Goal: Complete application form: Complete application form

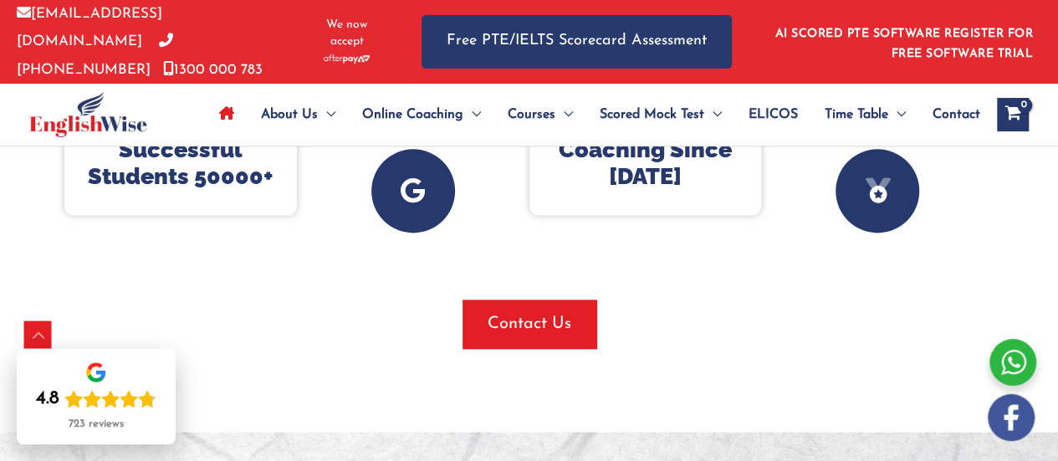
scroll to position [983, 0]
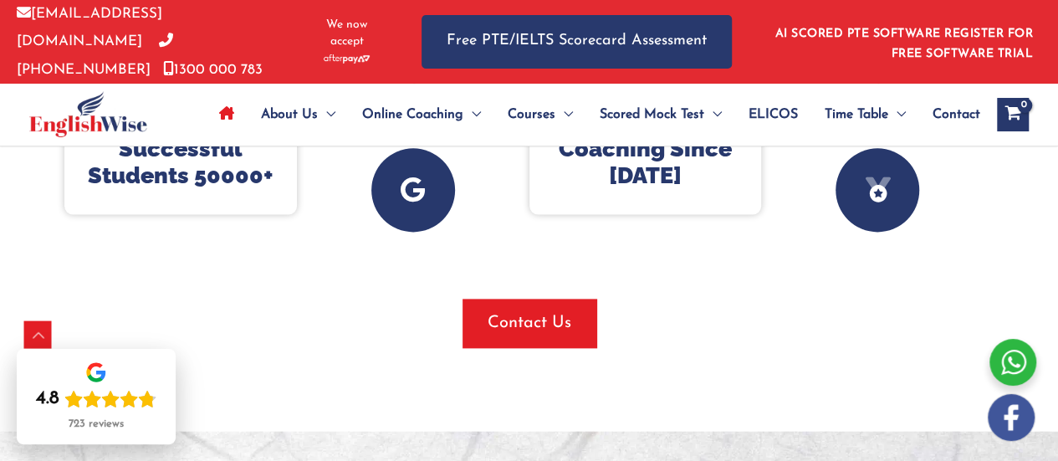
click at [552, 331] on span "button" at bounding box center [529, 322] width 134 height 48
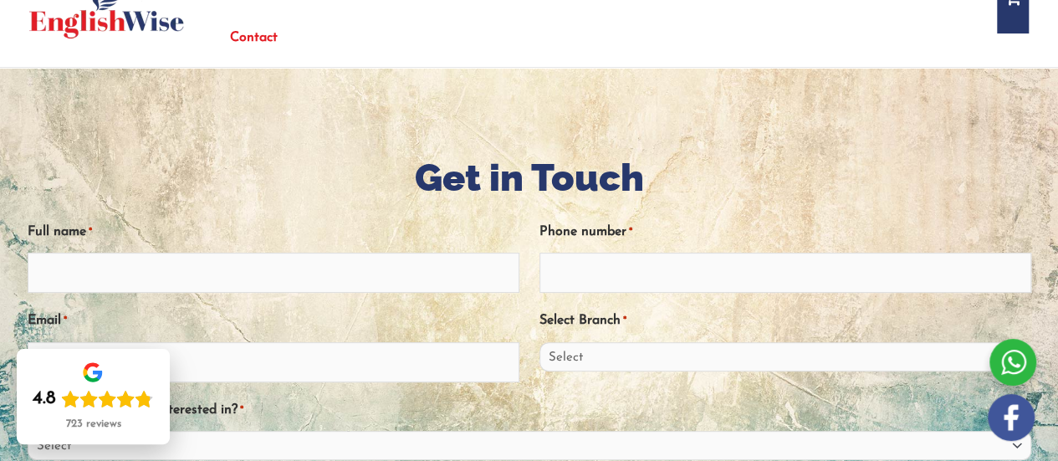
scroll to position [135, 0]
click at [85, 264] on input "Full name *" at bounding box center [274, 272] width 492 height 40
type input "Shaukat Ali"
click at [573, 265] on input "Phone number *" at bounding box center [785, 272] width 492 height 40
type input "0420602786"
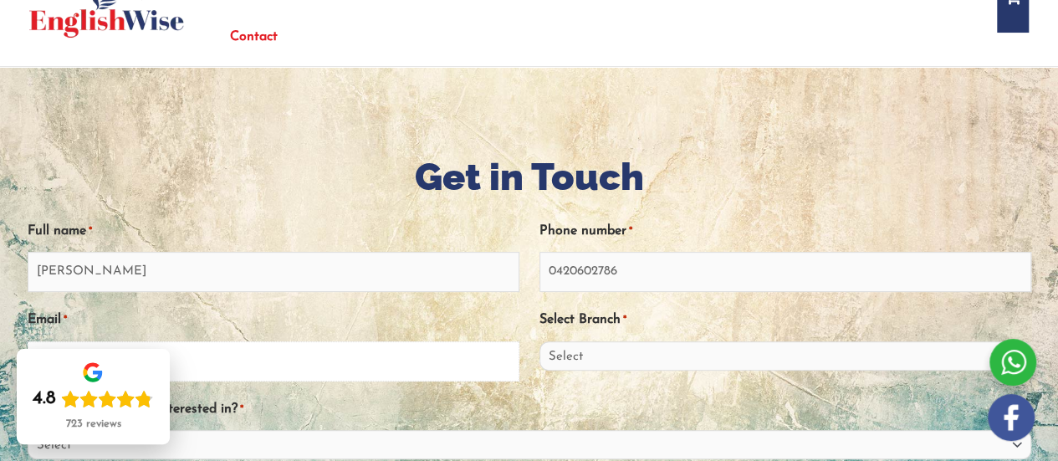
click at [344, 363] on input "Email *" at bounding box center [274, 361] width 492 height 40
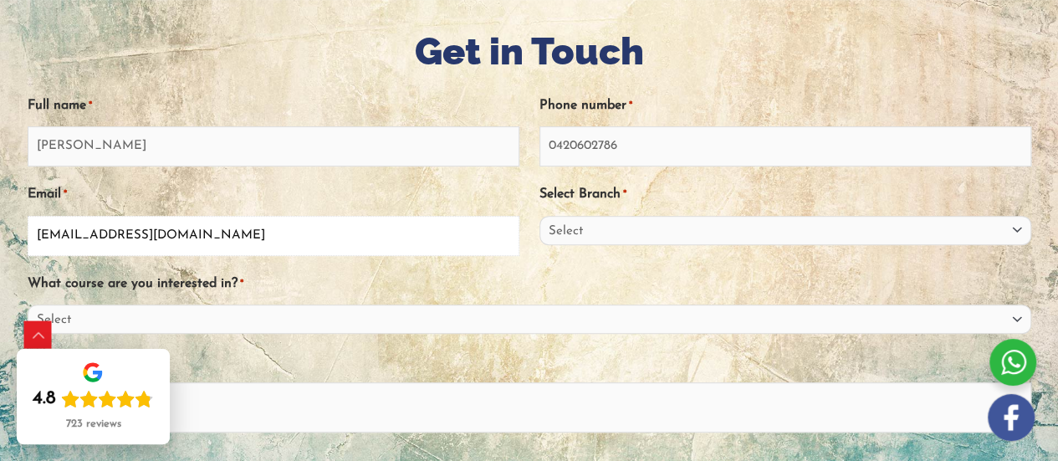
scroll to position [256, 0]
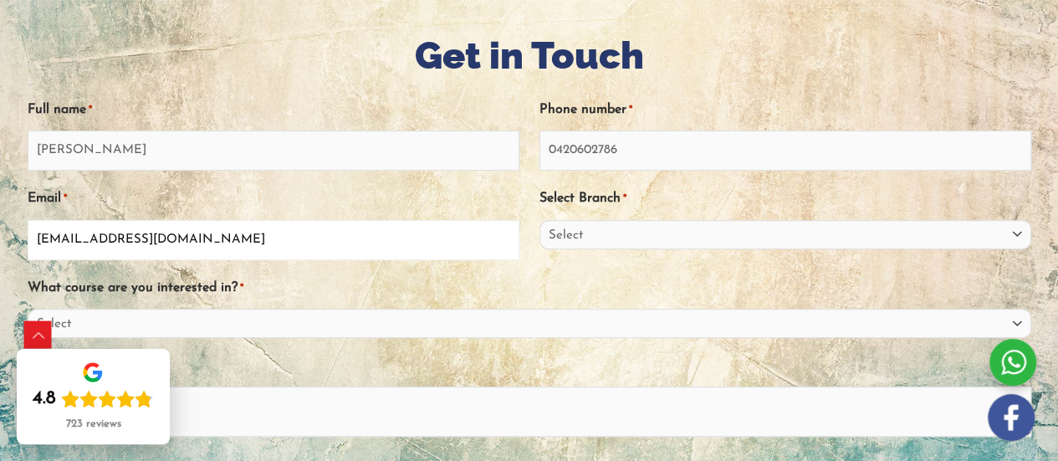
type input "shoukat.alykhan@gmail.com"
click at [1012, 226] on select "Select Sydney City Center Sydney Parramatta EnglishWise Global Brisbane Gold Co…" at bounding box center [785, 234] width 492 height 29
select select "South Australia"
click at [539, 220] on select "Select Sydney City Center Sydney Parramatta EnglishWise Global Brisbane Gold Co…" at bounding box center [785, 234] width 492 height 29
click at [1012, 319] on select "Select PTE NAATI IELTS OET General English" at bounding box center [529, 322] width 1003 height 29
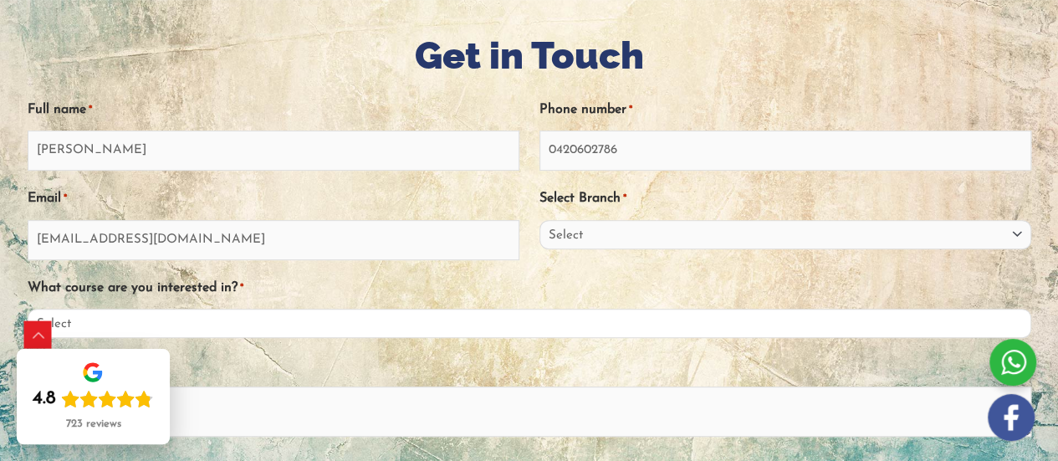
select select "PTE"
click at [28, 308] on select "Select PTE NAATI IELTS OET General English" at bounding box center [529, 322] width 1003 height 29
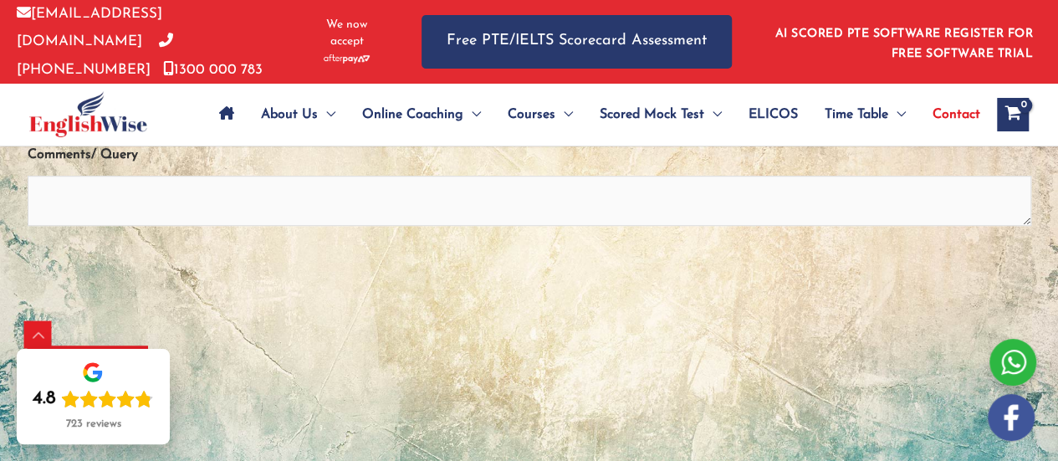
scroll to position [474, 0]
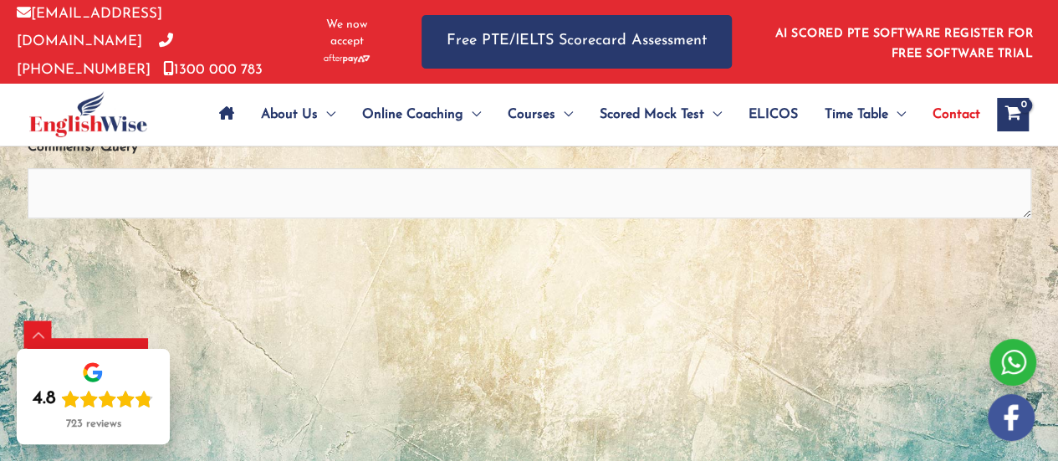
click at [674, 356] on div "Submit" at bounding box center [529, 351] width 1003 height 87
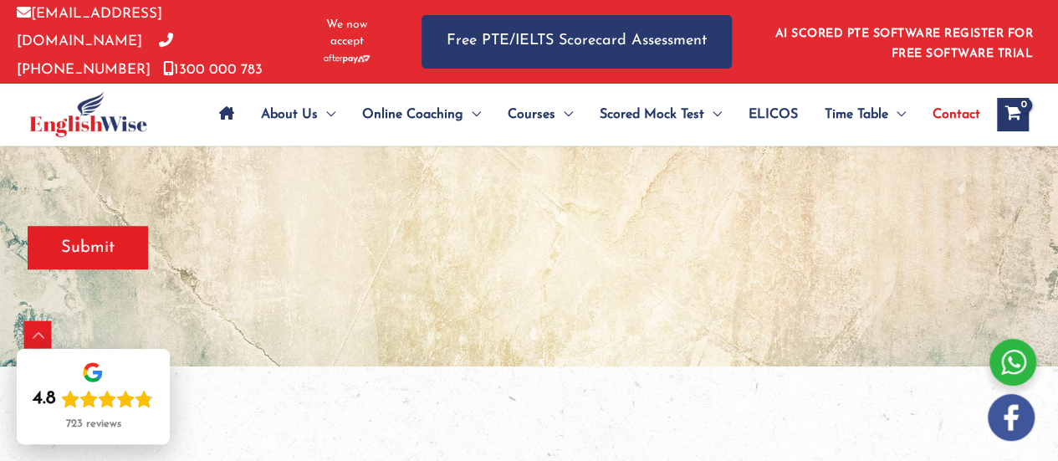
scroll to position [589, 0]
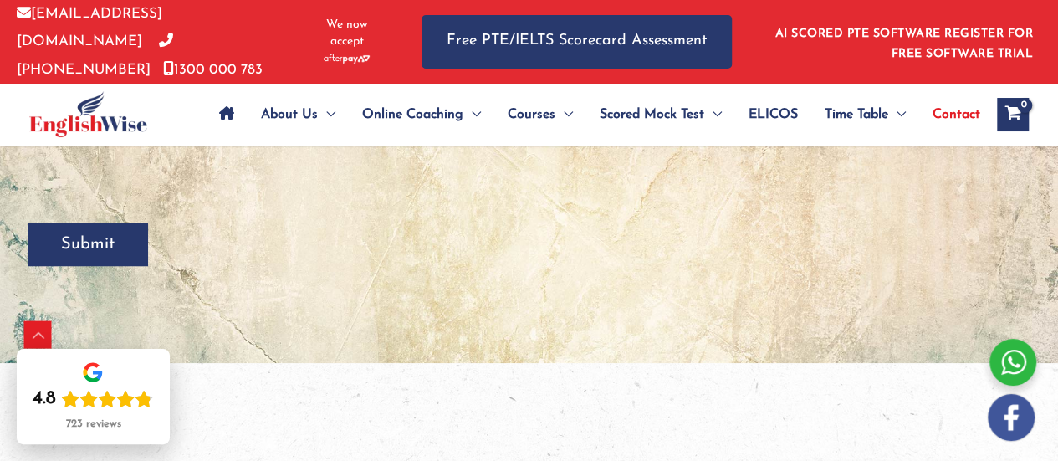
click at [91, 233] on input "Submit" at bounding box center [88, 243] width 120 height 43
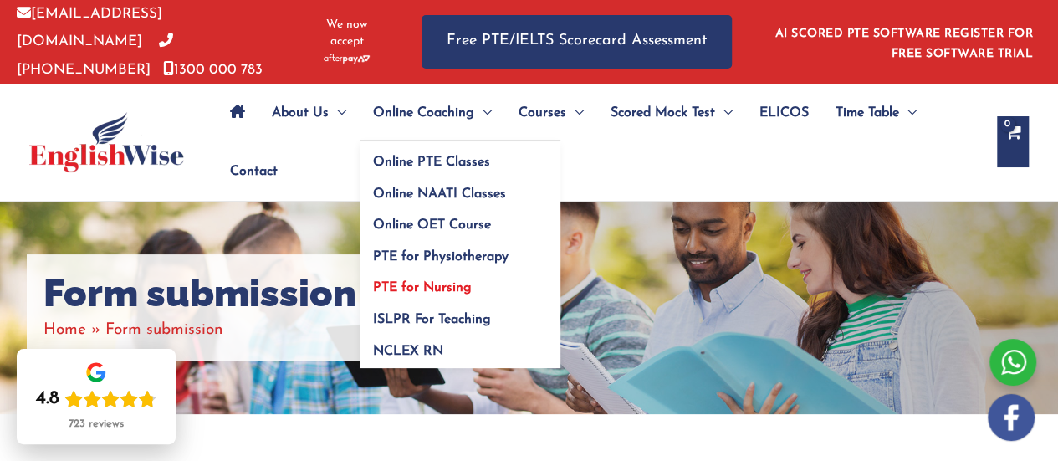
click at [458, 281] on span "PTE for Nursing" at bounding box center [422, 287] width 99 height 13
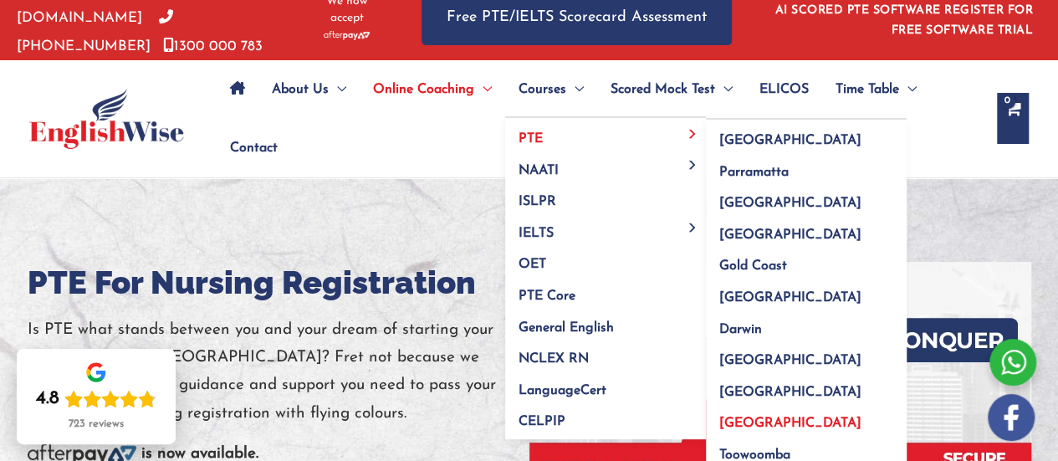
scroll to position [19, 0]
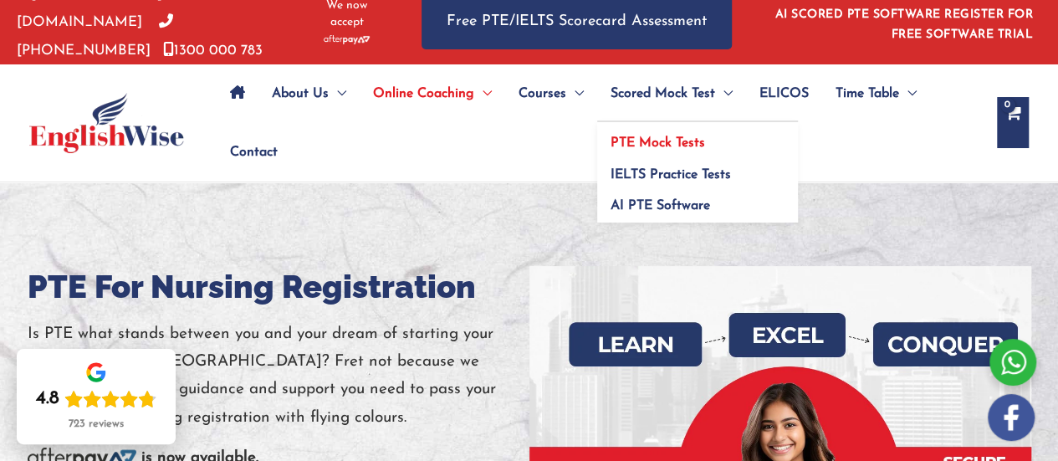
click at [685, 145] on link "PTE Mock Tests" at bounding box center [697, 138] width 201 height 32
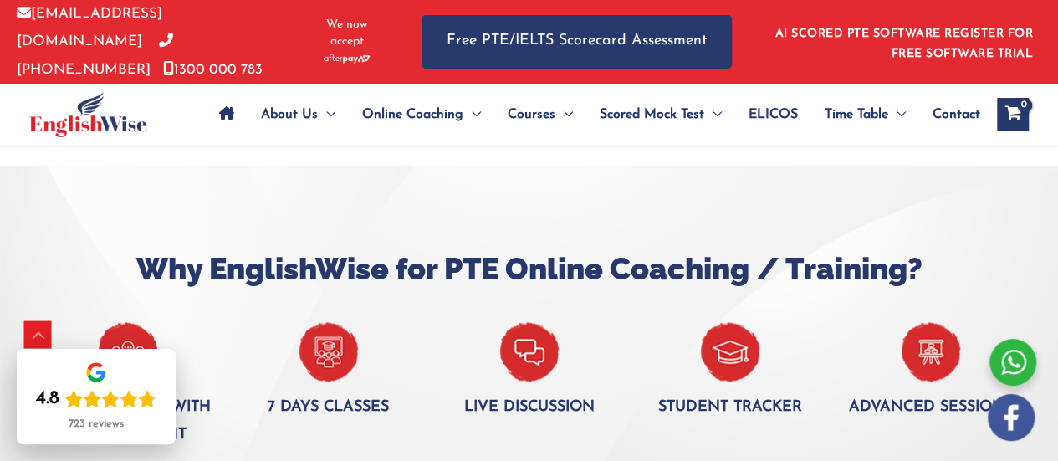
scroll to position [970, 0]
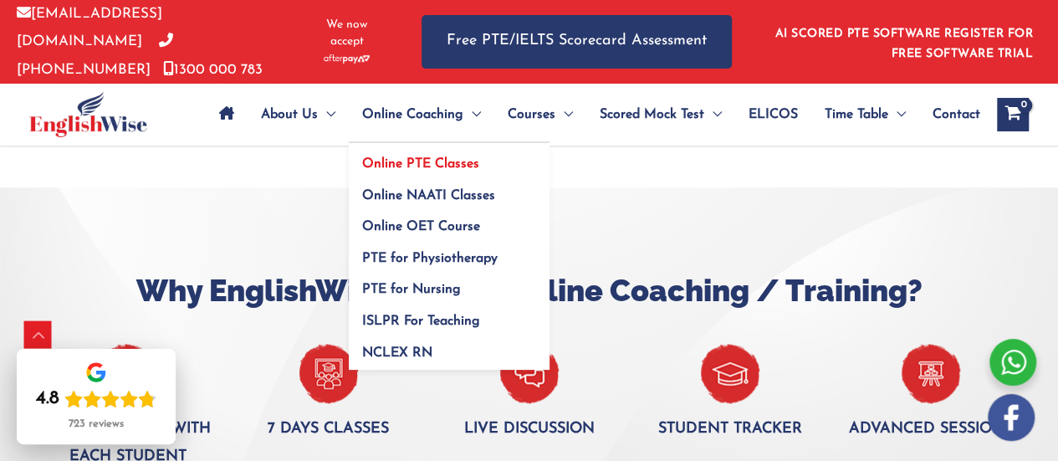
click at [466, 168] on link "Online PTE Classes" at bounding box center [449, 159] width 201 height 32
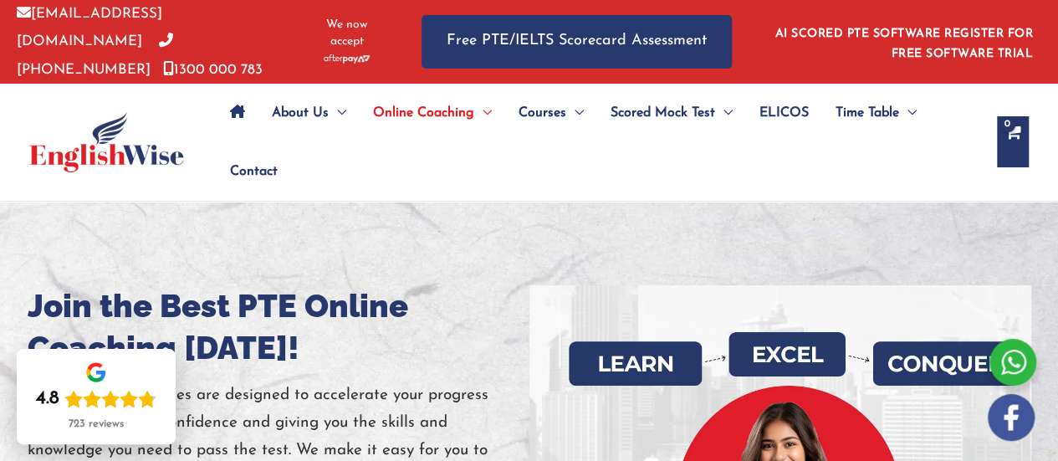
drag, startPoint x: 640, startPoint y: 191, endPoint x: 562, endPoint y: 167, distance: 81.4
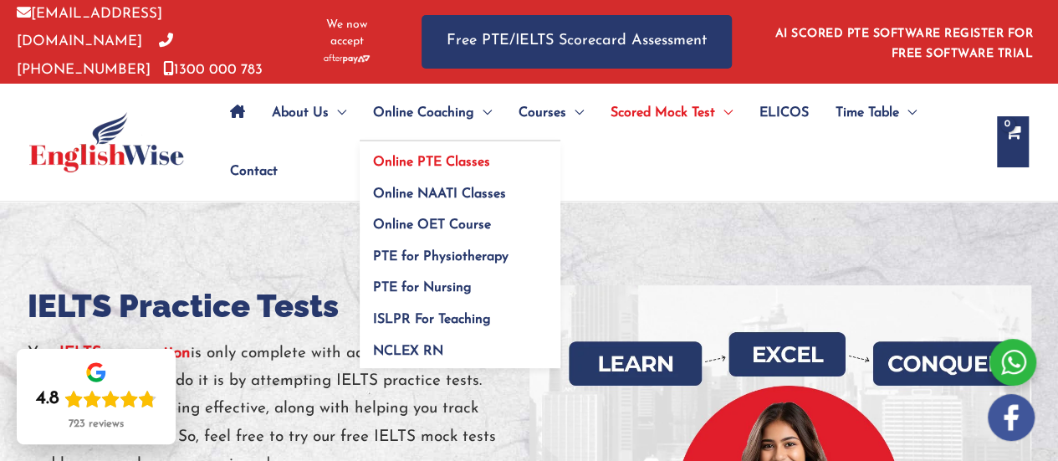
click at [469, 149] on link "Online PTE Classes" at bounding box center [459, 157] width 201 height 32
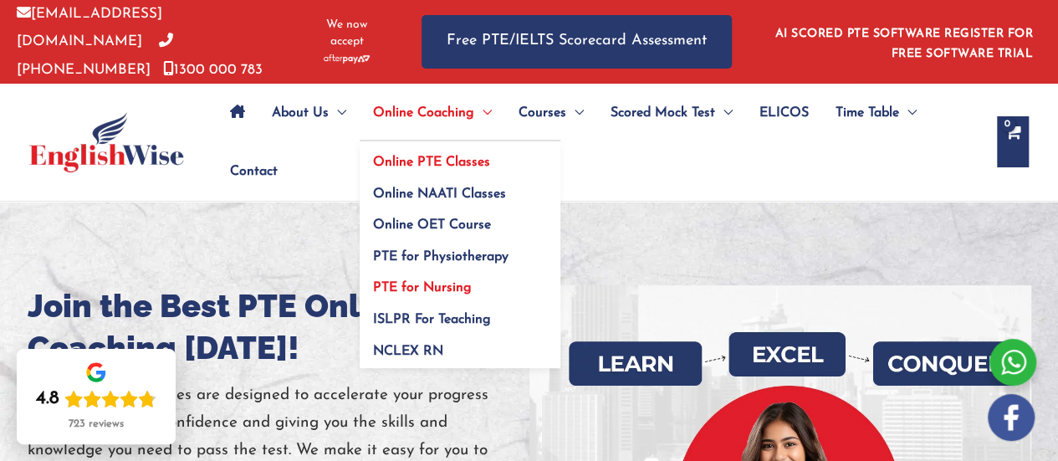
click at [447, 283] on span "PTE for Nursing" at bounding box center [422, 287] width 99 height 13
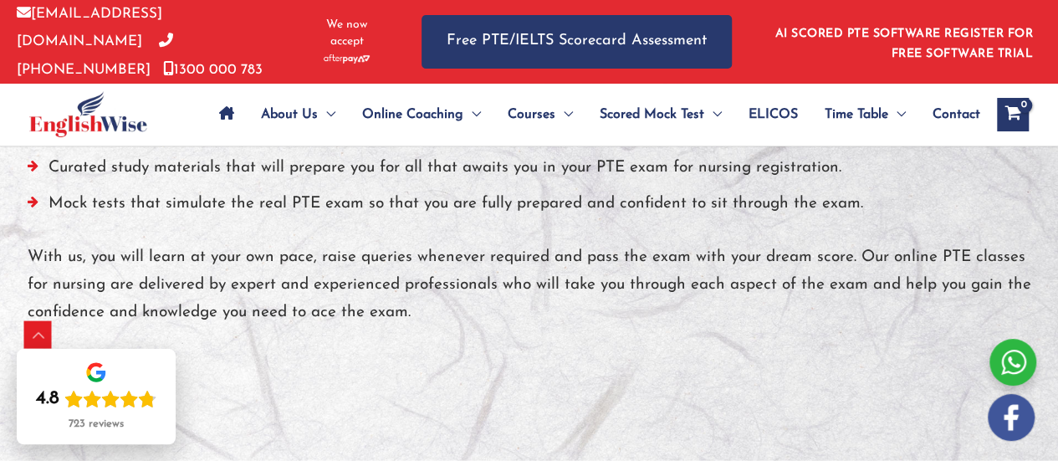
scroll to position [1625, 0]
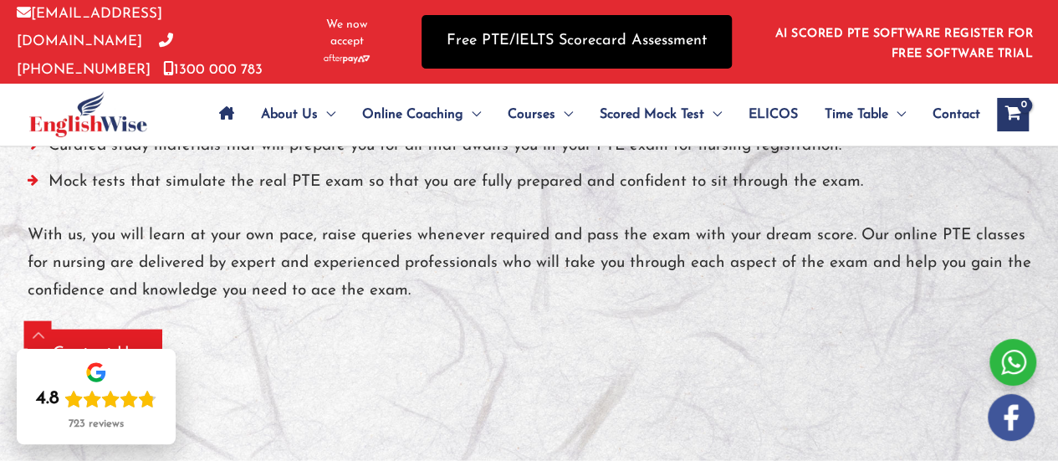
click at [584, 28] on link "Free PTE/IELTS Scorecard Assessment" at bounding box center [576, 41] width 310 height 53
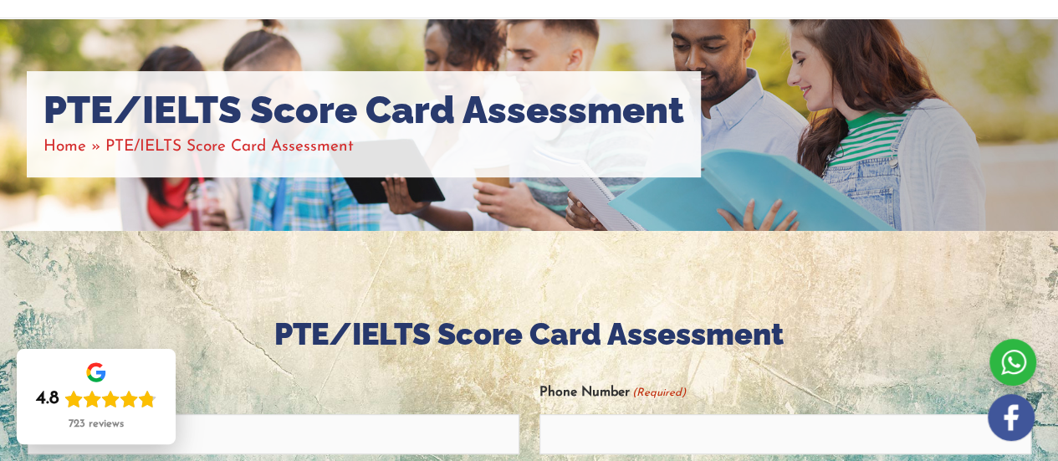
scroll to position [171, 0]
